Goal: Transaction & Acquisition: Purchase product/service

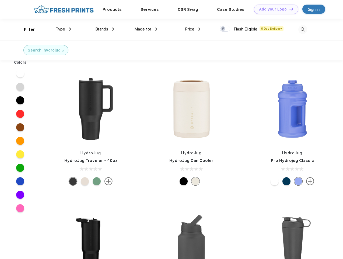
scroll to position [0, 0]
click at [274, 9] on link "Add your Logo Design Tool" at bounding box center [276, 9] width 44 height 9
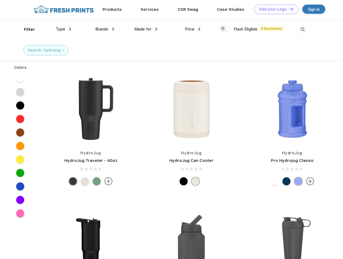
click at [0, 0] on div "Design Tool" at bounding box center [0, 0] width 0 height 0
click at [289, 9] on link "Add your Logo Design Tool" at bounding box center [276, 9] width 44 height 9
click at [26, 29] on div "Filter" at bounding box center [29, 29] width 11 height 6
click at [64, 29] on span "Type" at bounding box center [60, 29] width 9 height 5
click at [105, 29] on span "Brands" at bounding box center [101, 29] width 13 height 5
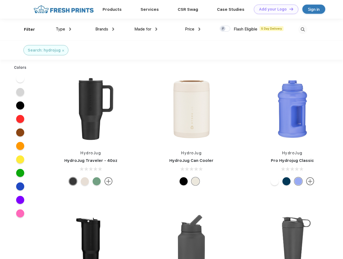
click at [146, 29] on span "Made for" at bounding box center [143, 29] width 17 height 5
click at [193, 29] on span "Price" at bounding box center [189, 29] width 9 height 5
click at [225, 29] on div at bounding box center [225, 29] width 11 height 6
click at [223, 29] on input "checkbox" at bounding box center [222, 27] width 4 height 4
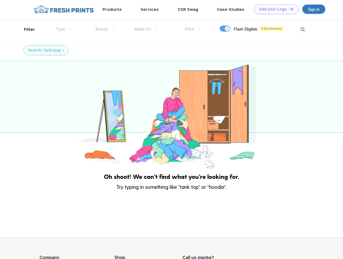
click at [303, 29] on img at bounding box center [303, 29] width 9 height 9
